Goal: Transaction & Acquisition: Download file/media

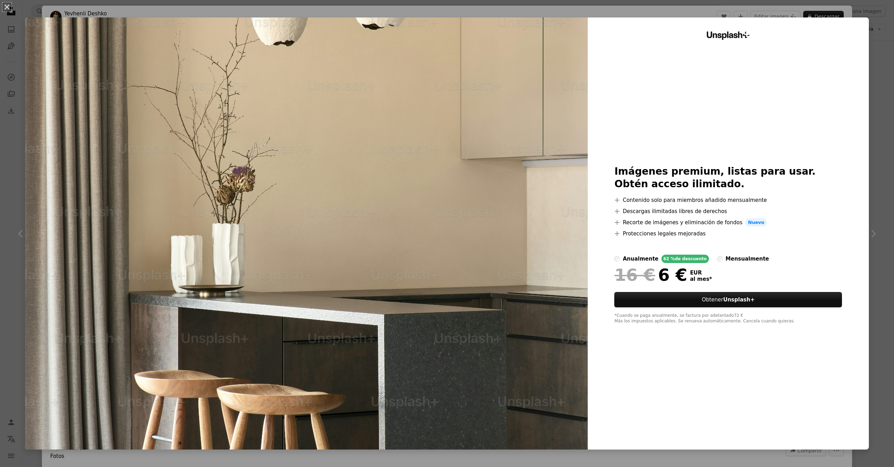
scroll to position [275, 0]
click at [7, 7] on button "An X shape" at bounding box center [7, 7] width 8 height 8
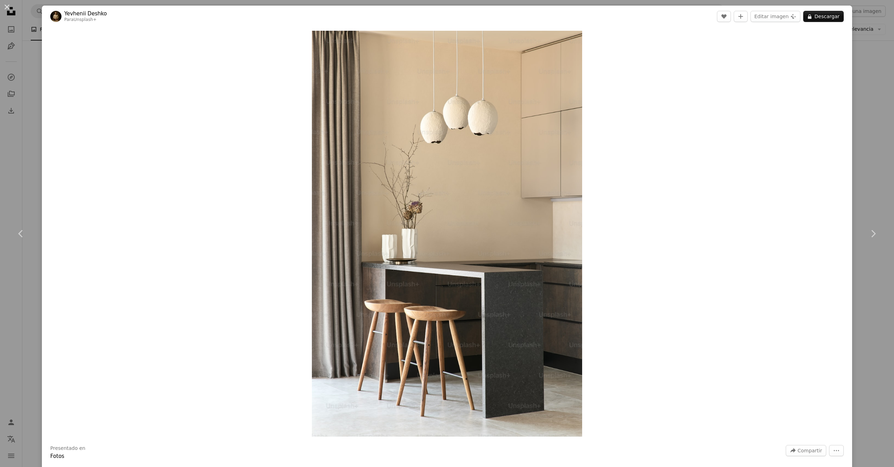
click at [873, 146] on div "An X shape Chevron left Chevron right Yevhenii Deshko Para Unsplash+ A heart A …" at bounding box center [447, 233] width 894 height 467
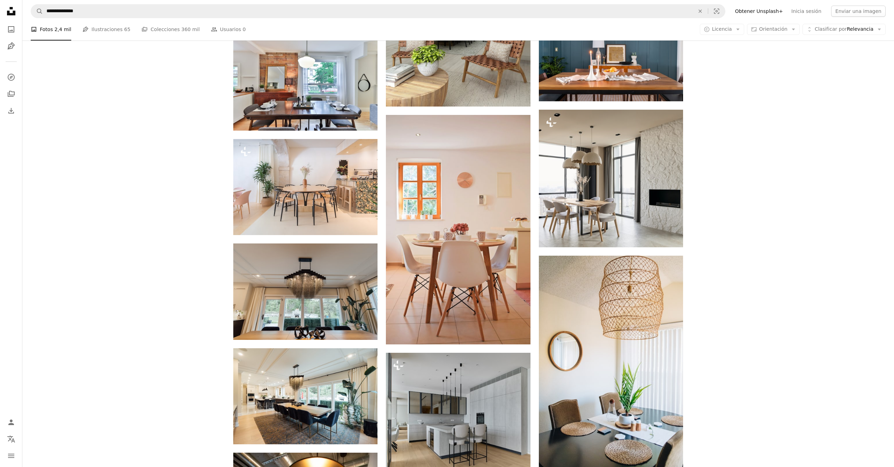
scroll to position [407, 0]
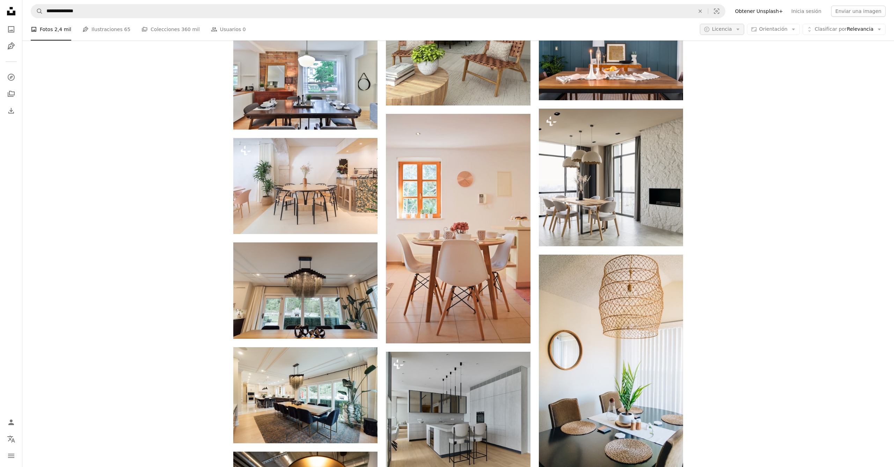
click at [741, 31] on icon "Arrow down" at bounding box center [738, 29] width 6 height 6
click at [736, 82] on span "Gratuita" at bounding box center [740, 85] width 43 height 7
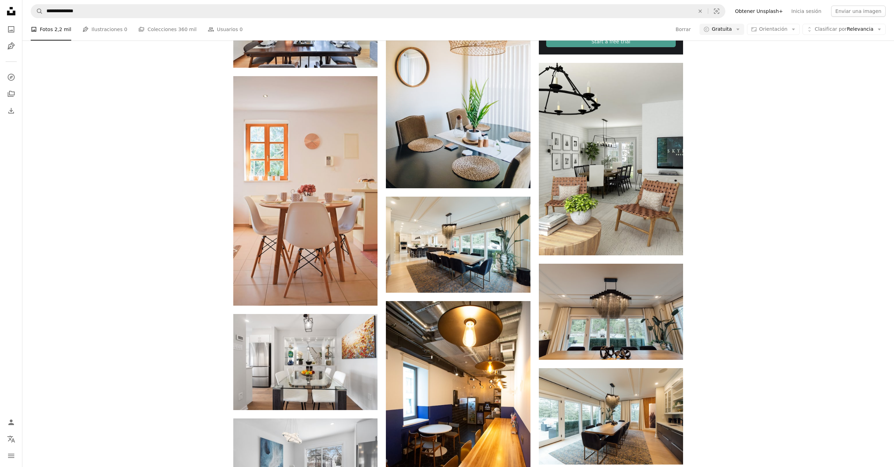
scroll to position [395, 0]
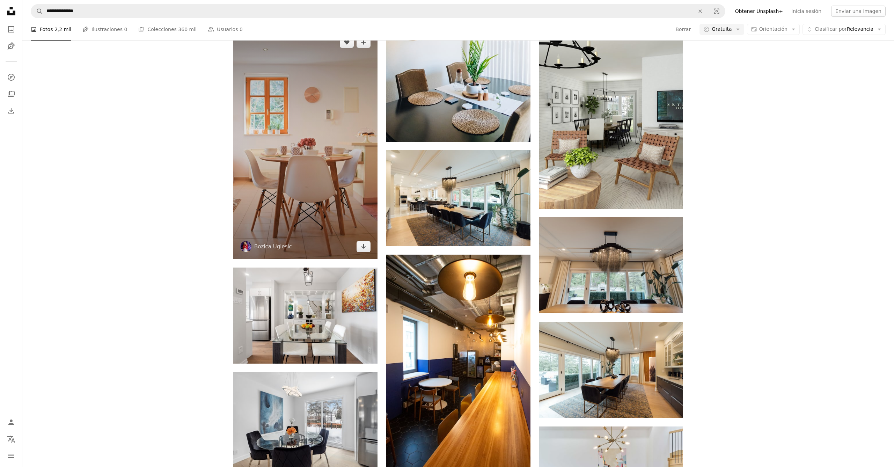
click at [340, 163] on img at bounding box center [305, 144] width 144 height 229
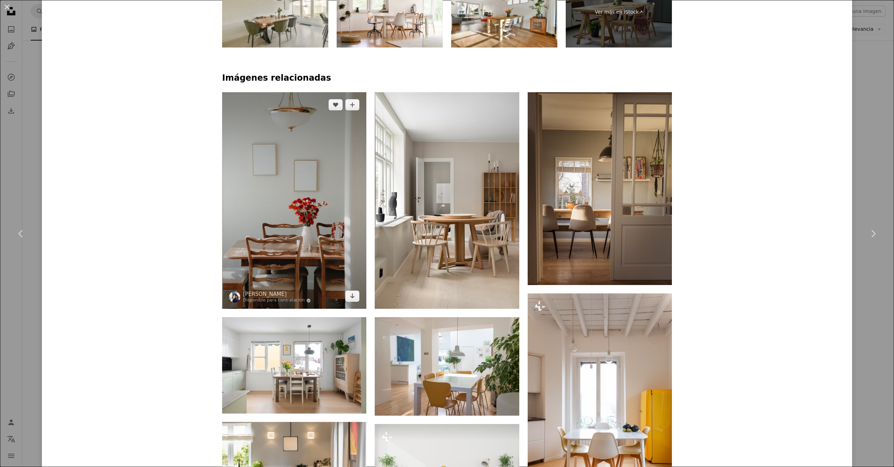
scroll to position [577, 0]
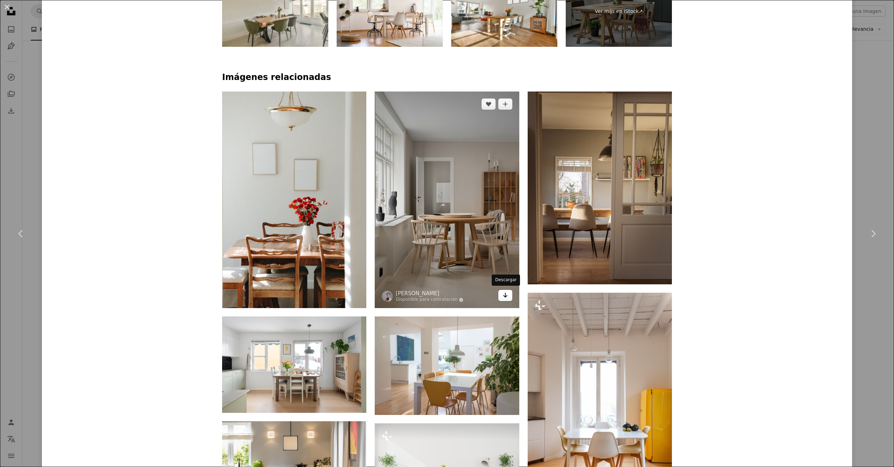
click at [506, 295] on icon "Descargar" at bounding box center [505, 295] width 5 height 5
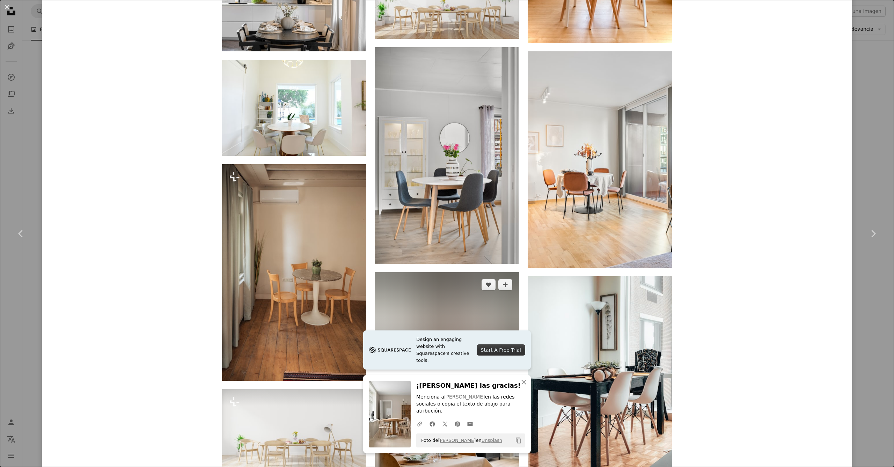
scroll to position [1101, 0]
